Goal: Transaction & Acquisition: Purchase product/service

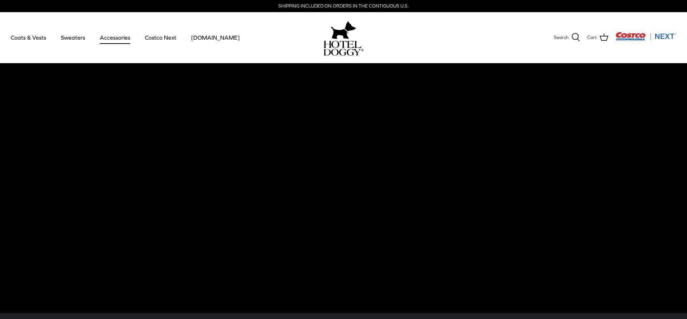
click at [100, 40] on link "Accessories" at bounding box center [114, 37] width 43 height 24
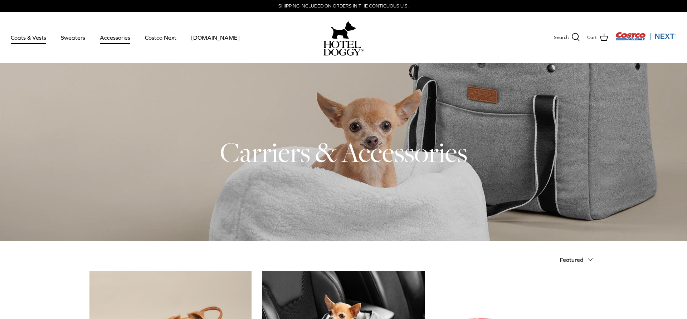
click at [18, 42] on link "Coats & Vests" at bounding box center [28, 37] width 48 height 24
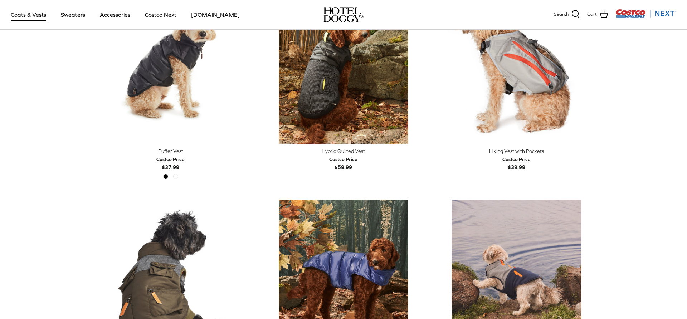
scroll to position [1313, 0]
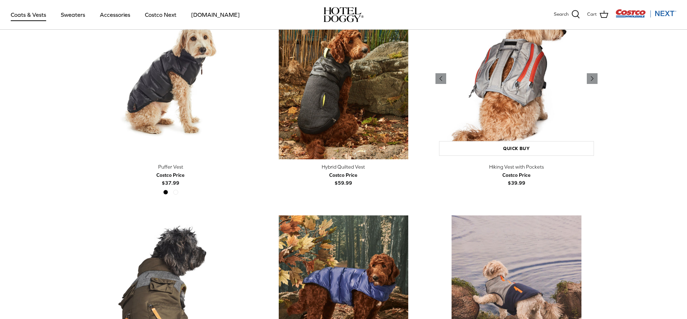
click at [535, 117] on img "Hiking Vest with Pockets" at bounding box center [516, 78] width 162 height 162
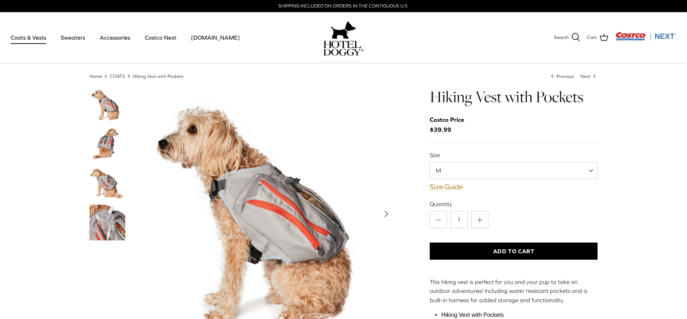
click at [510, 170] on span "M" at bounding box center [514, 170] width 168 height 17
select select "XL"
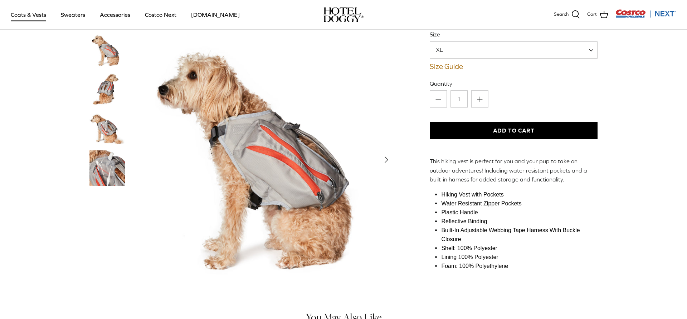
scroll to position [73, 0]
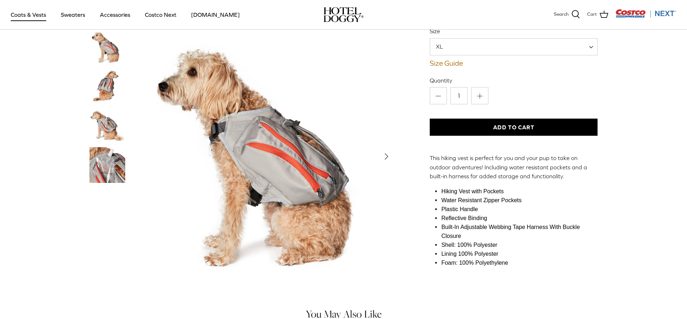
click at [112, 112] on img "Thumbnail Link" at bounding box center [107, 126] width 36 height 36
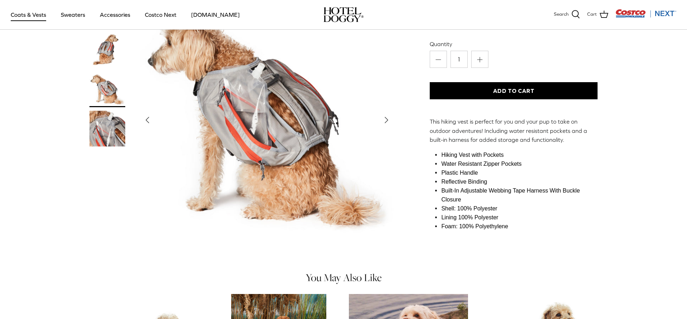
scroll to position [0, 0]
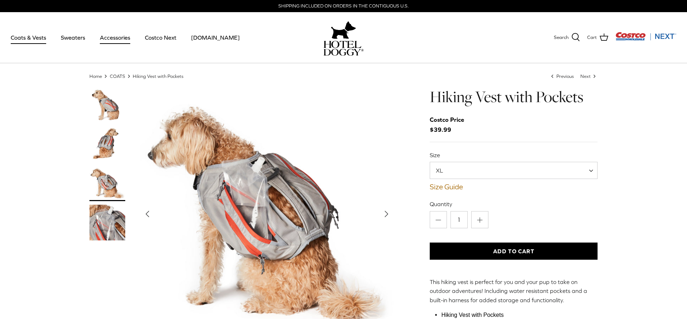
click at [121, 45] on link "Accessories" at bounding box center [114, 37] width 43 height 24
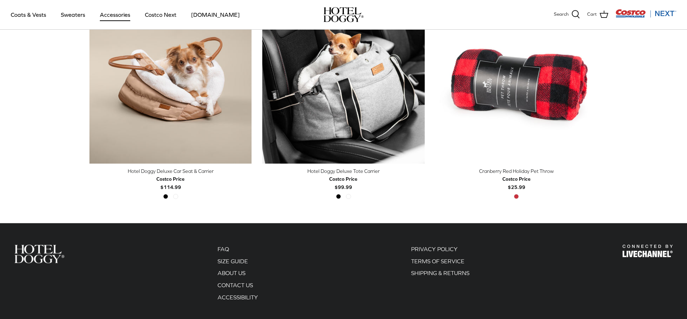
scroll to position [36, 0]
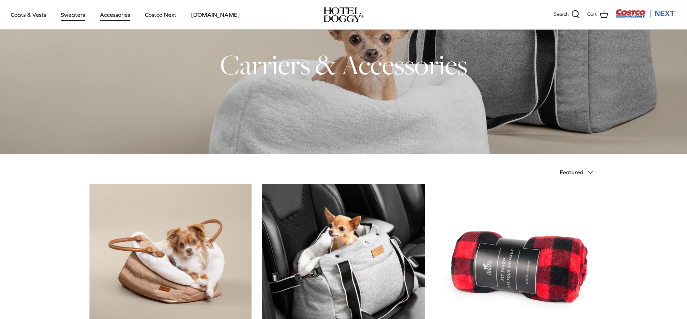
click at [77, 9] on link "Sweaters" at bounding box center [72, 15] width 37 height 24
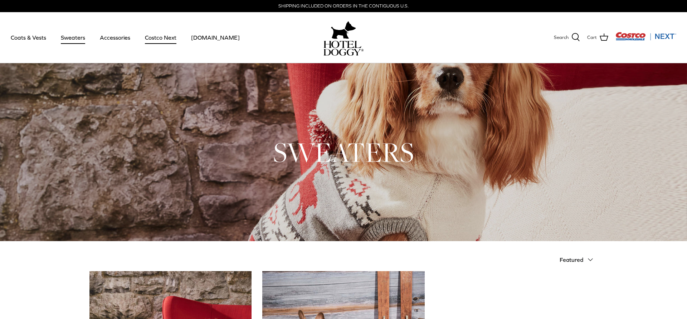
click at [162, 27] on link "Costco Next" at bounding box center [160, 37] width 44 height 24
